Goal: Transaction & Acquisition: Obtain resource

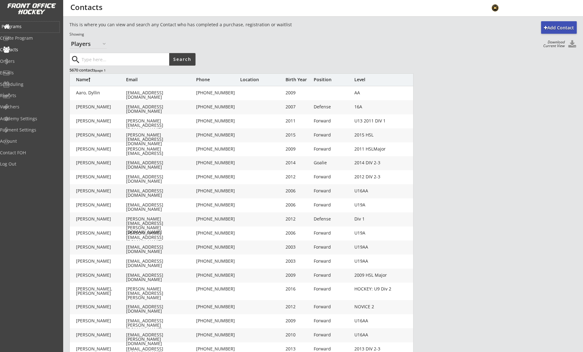
select select ""Players""
click at [30, 26] on div "Programs" at bounding box center [30, 26] width 56 height 4
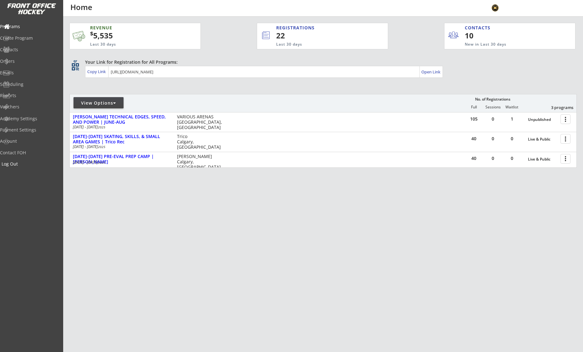
click at [21, 164] on div "Log Out" at bounding box center [30, 164] width 56 height 4
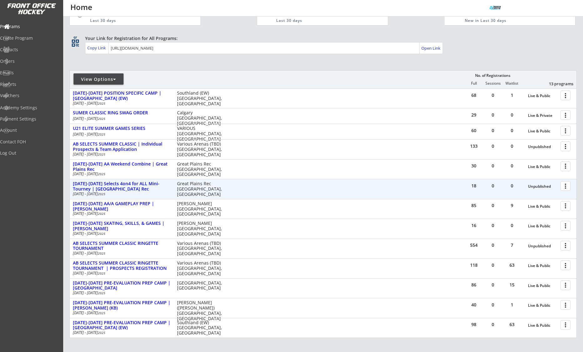
scroll to position [82, 0]
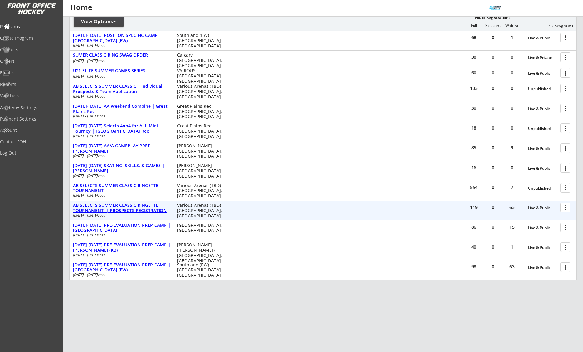
click at [144, 212] on div "AB SELECTS SUMMER CLASSIC RINGETTE TOURNAMENT | PROSPECTS REGISTRATION" at bounding box center [122, 208] width 98 height 11
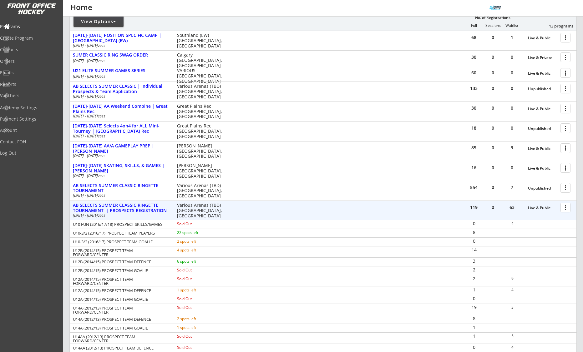
click at [565, 207] on div at bounding box center [566, 207] width 11 height 11
click at [560, 215] on link "Program Roster" at bounding box center [543, 218] width 57 height 9
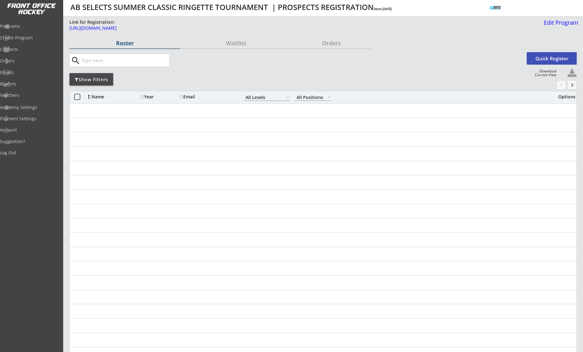
select select ""All Levels""
select select ""All Positions""
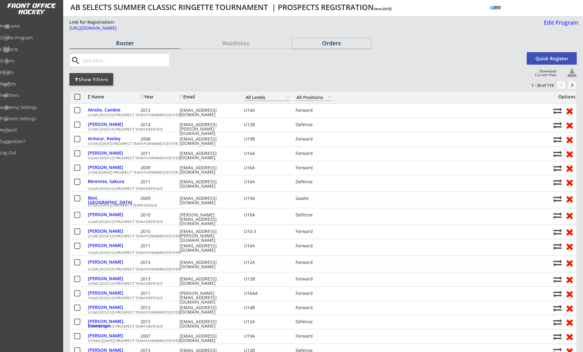
click at [331, 43] on div "Orders" at bounding box center [331, 43] width 79 height 6
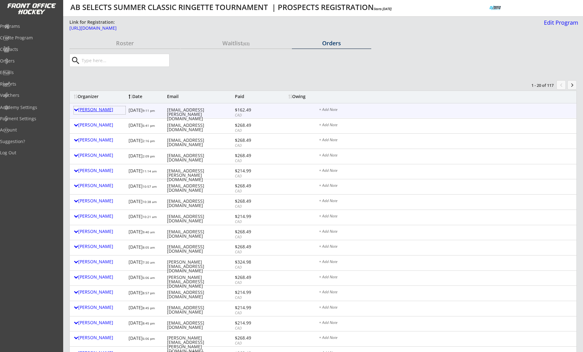
click at [108, 112] on div "Heather Stubbs" at bounding box center [100, 110] width 52 height 4
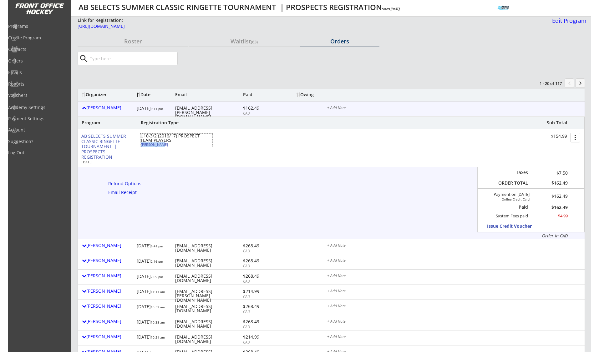
scroll to position [2, 0]
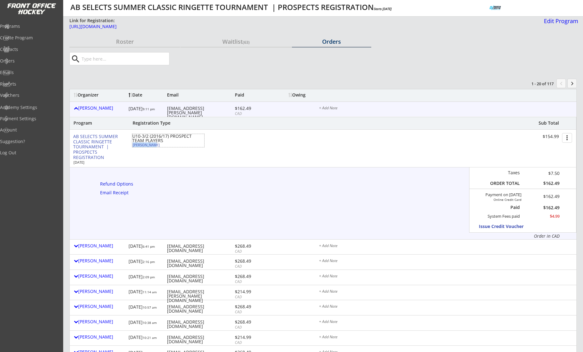
drag, startPoint x: 153, startPoint y: 146, endPoint x: 132, endPoint y: 145, distance: 20.7
click at [133, 145] on div "Eden Stubbs" at bounding box center [168, 144] width 70 height 3
select select ""Forward""
select select ""U10-3""
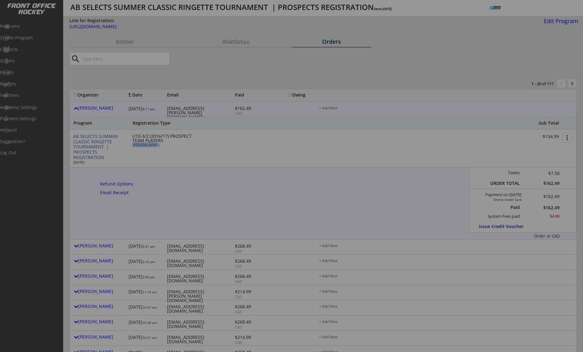
type input "FEMALE"
type input "SCRA u10-3"
type input "No"
type input "Livvy Dasko"
select select ""No""
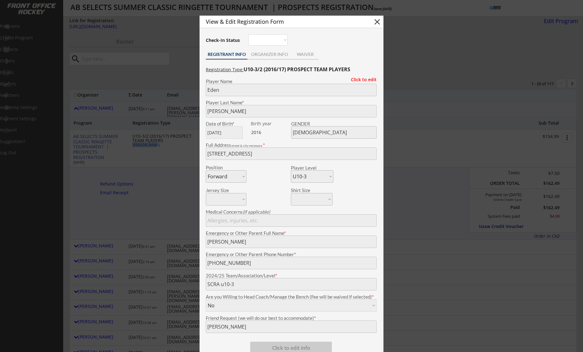
copy div "Eden Stubbs"
click at [375, 23] on button "close" at bounding box center [376, 21] width 9 height 9
select select ""PLACEHOLDER_1427118222253""
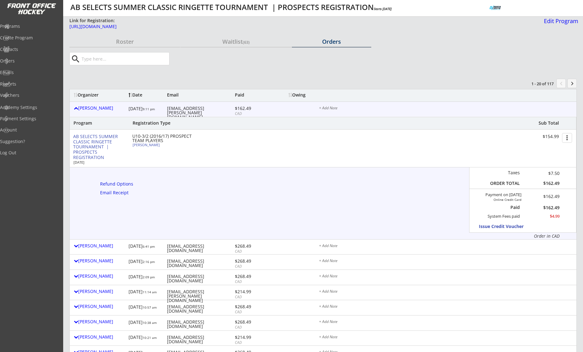
drag, startPoint x: 212, startPoint y: 141, endPoint x: 208, endPoint y: 119, distance: 22.8
click at [212, 139] on div "AB SELECTS SUMMER CLASSIC RINGETTE TOURNAMENT | PROSPECTS REGISTRATION Aug 22, …" at bounding box center [322, 149] width 506 height 38
click at [208, 107] on div "heather.d.stubbs@gmail.com" at bounding box center [200, 112] width 66 height 13
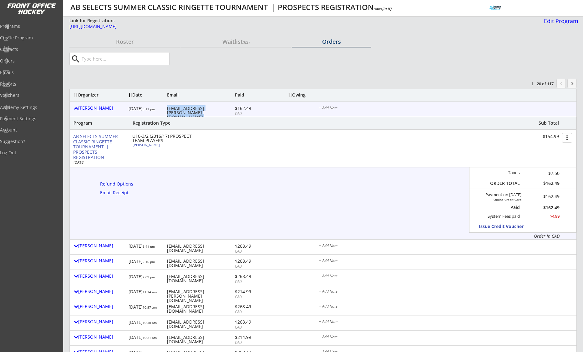
copy div "heather.d.stubbs@gmail.com"
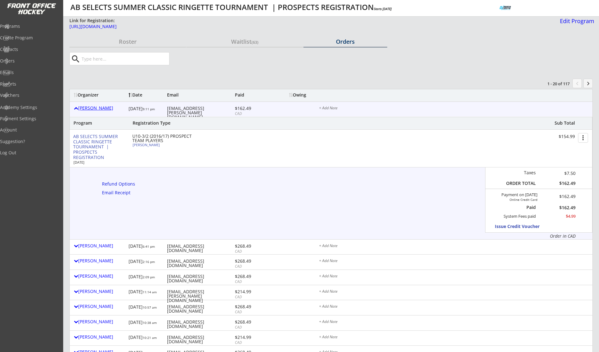
click at [92, 106] on div "Heather Stubbs" at bounding box center [100, 108] width 52 height 4
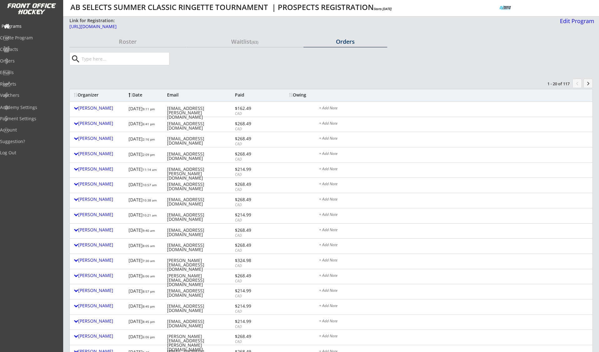
click at [14, 26] on div "Programs" at bounding box center [30, 26] width 56 height 4
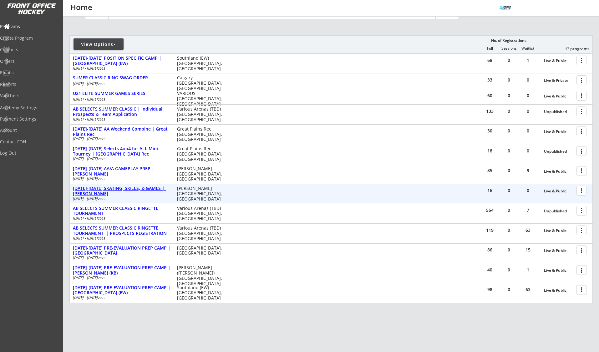
scroll to position [66, 0]
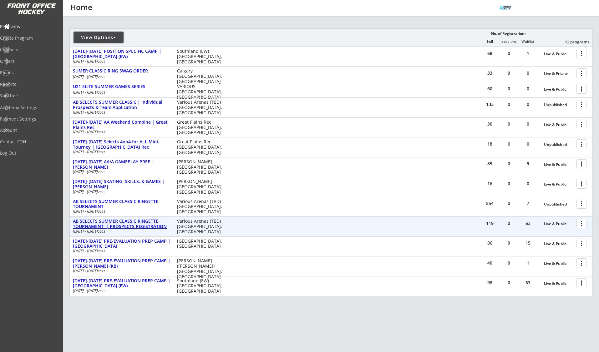
click at [145, 223] on div "AB SELECTS SUMMER CLASSIC RINGETTE TOURNAMENT | PROSPECTS REGISTRATION" at bounding box center [122, 224] width 98 height 11
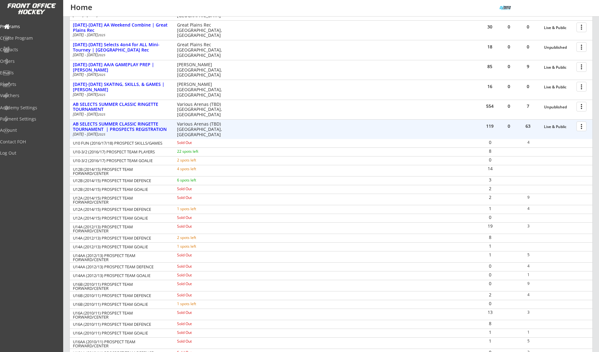
scroll to position [161, 0]
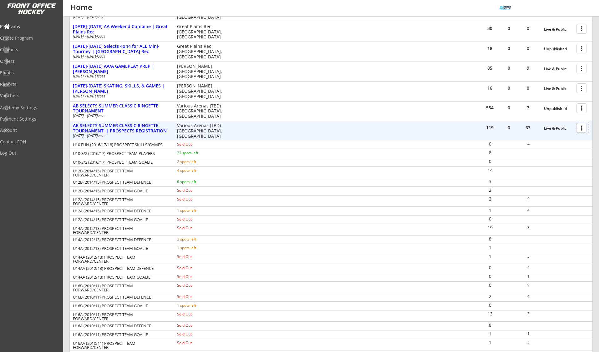
click at [579, 128] on div at bounding box center [582, 127] width 11 height 11
click at [557, 158] on div "Registration Page" at bounding box center [559, 158] width 45 height 4
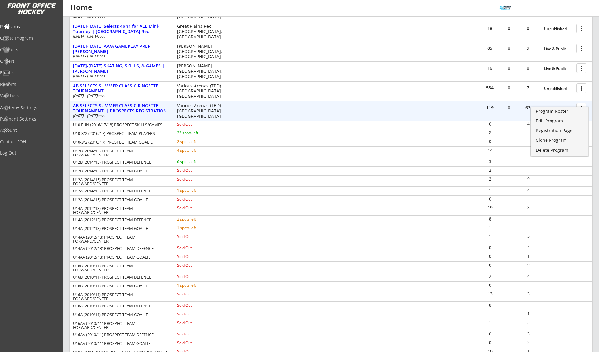
scroll to position [189, 0]
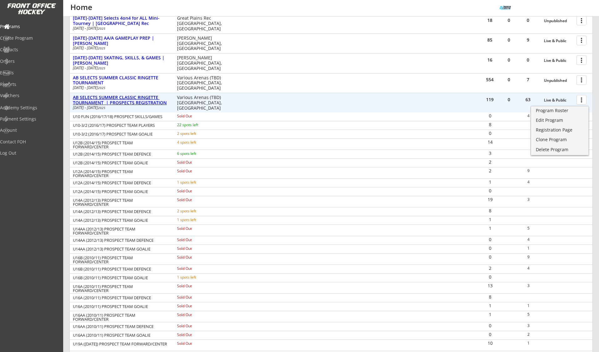
click at [106, 96] on div "AB SELECTS SUMMER CLASSIC RINGETTE TOURNAMENT | PROSPECTS REGISTRATION" at bounding box center [122, 100] width 98 height 11
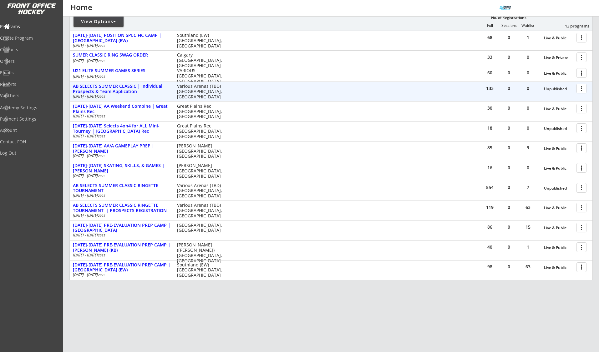
scroll to position [82, 0]
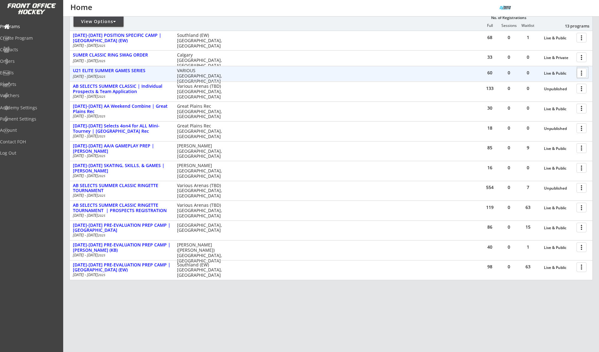
click at [580, 72] on div at bounding box center [582, 72] width 11 height 11
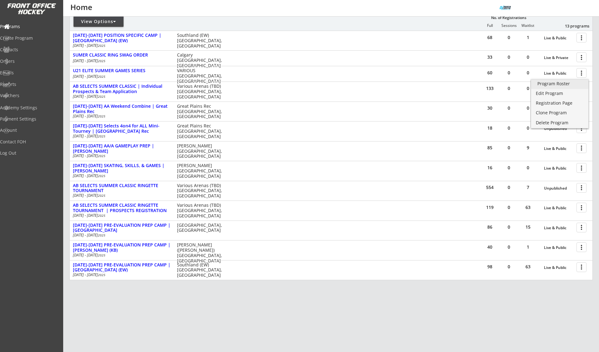
click at [576, 85] on div "Program Roster" at bounding box center [559, 84] width 45 height 4
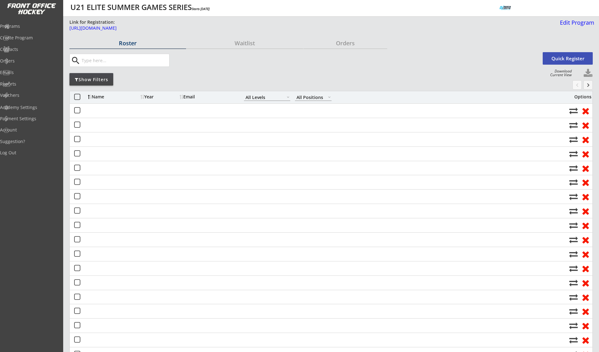
select select ""All Levels""
select select ""All Positions""
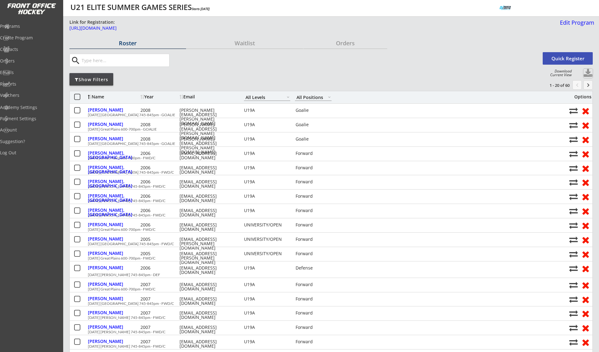
click at [585, 72] on button at bounding box center [587, 73] width 9 height 9
select select ""Player Info""
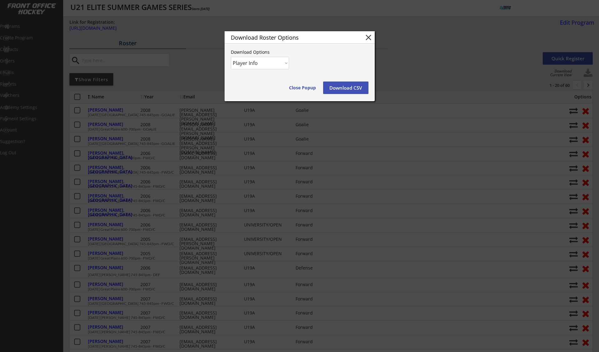
click at [346, 86] on button "Download CSV" at bounding box center [345, 88] width 45 height 13
